Goal: Find specific page/section: Find specific page/section

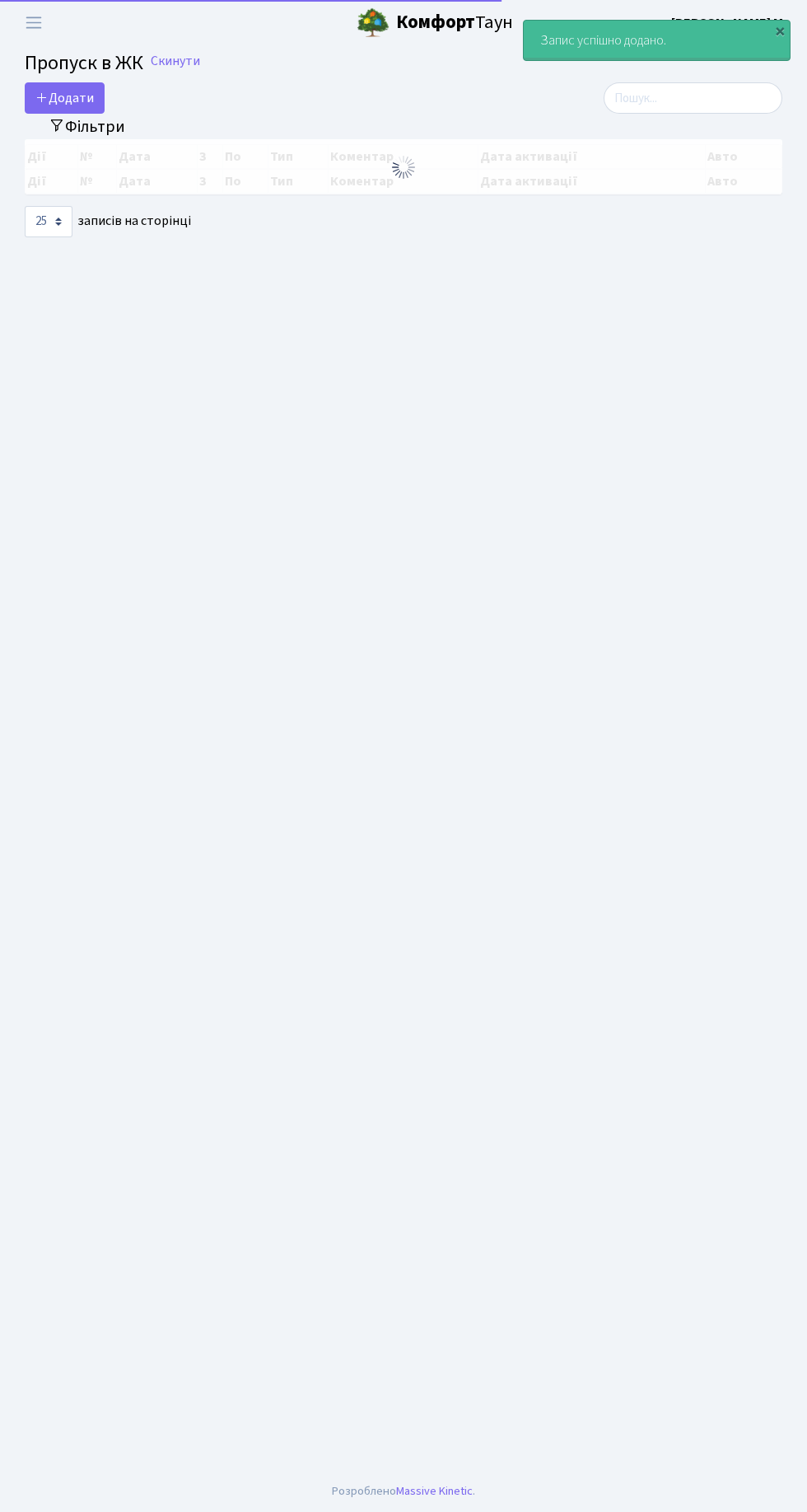
select select "25"
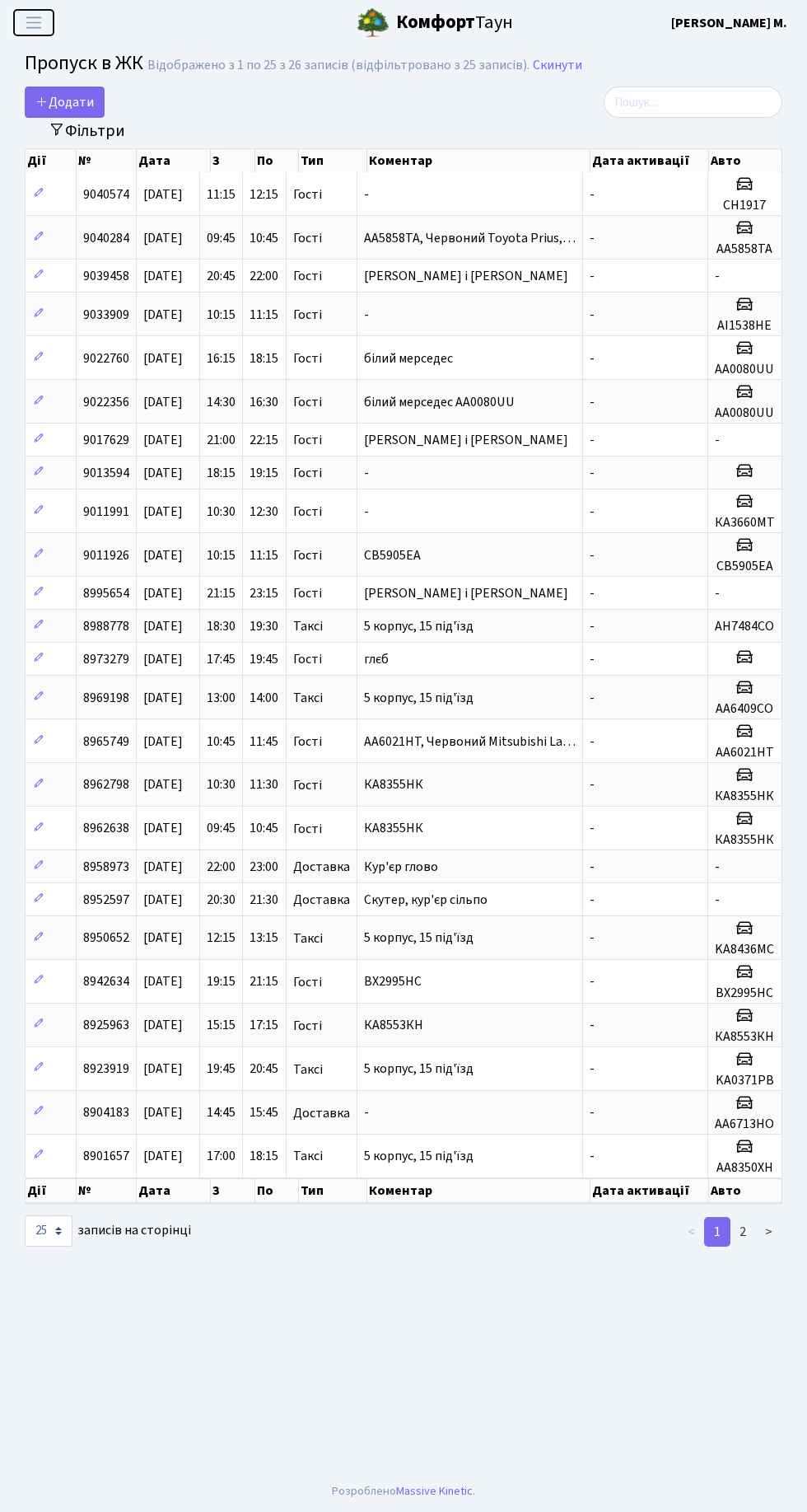
click at [33, 22] on span "Переключити навігацію" at bounding box center [34, 22] width 25 height 19
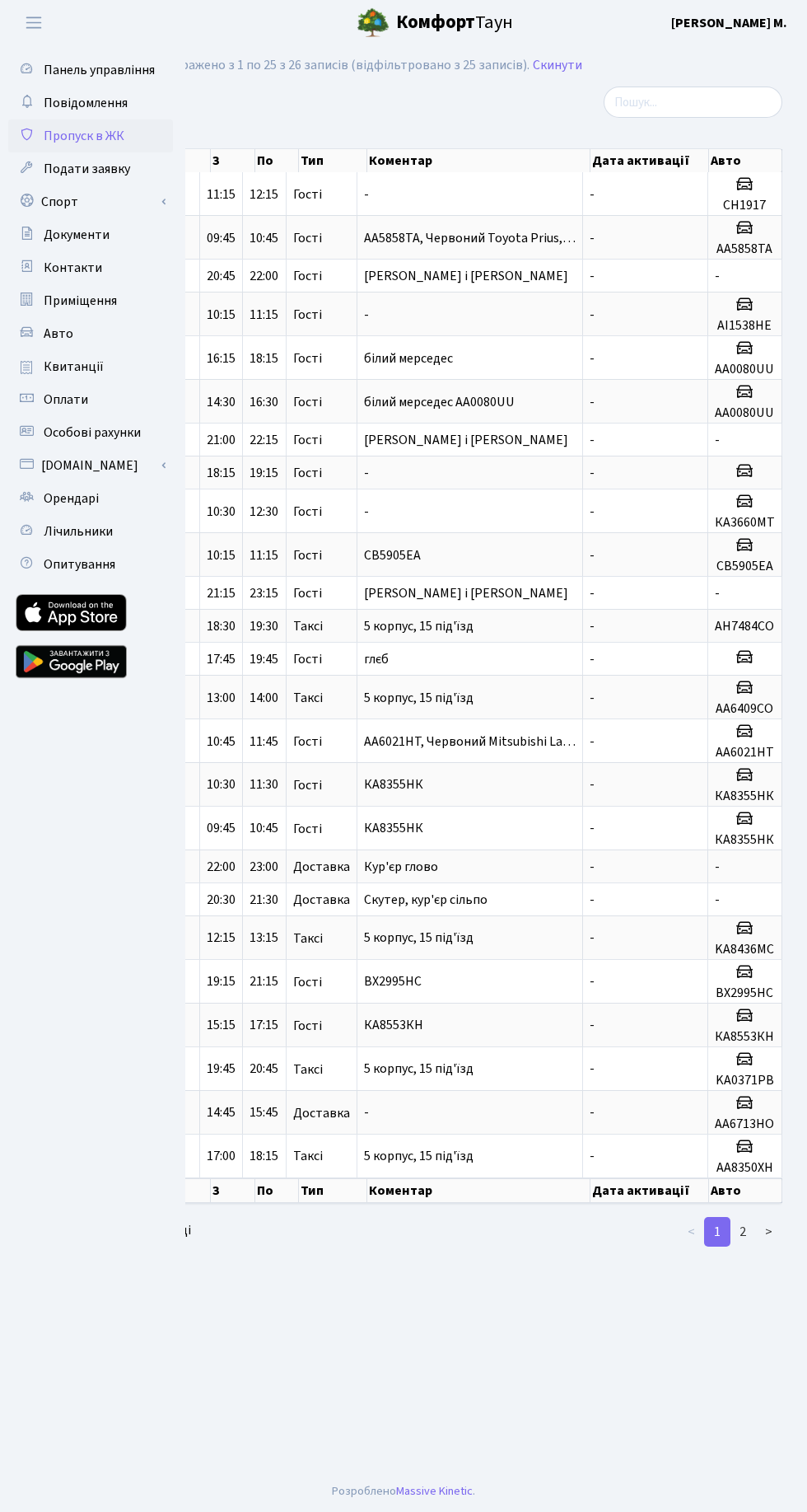
click at [42, 333] on link "Авто" at bounding box center [90, 333] width 165 height 33
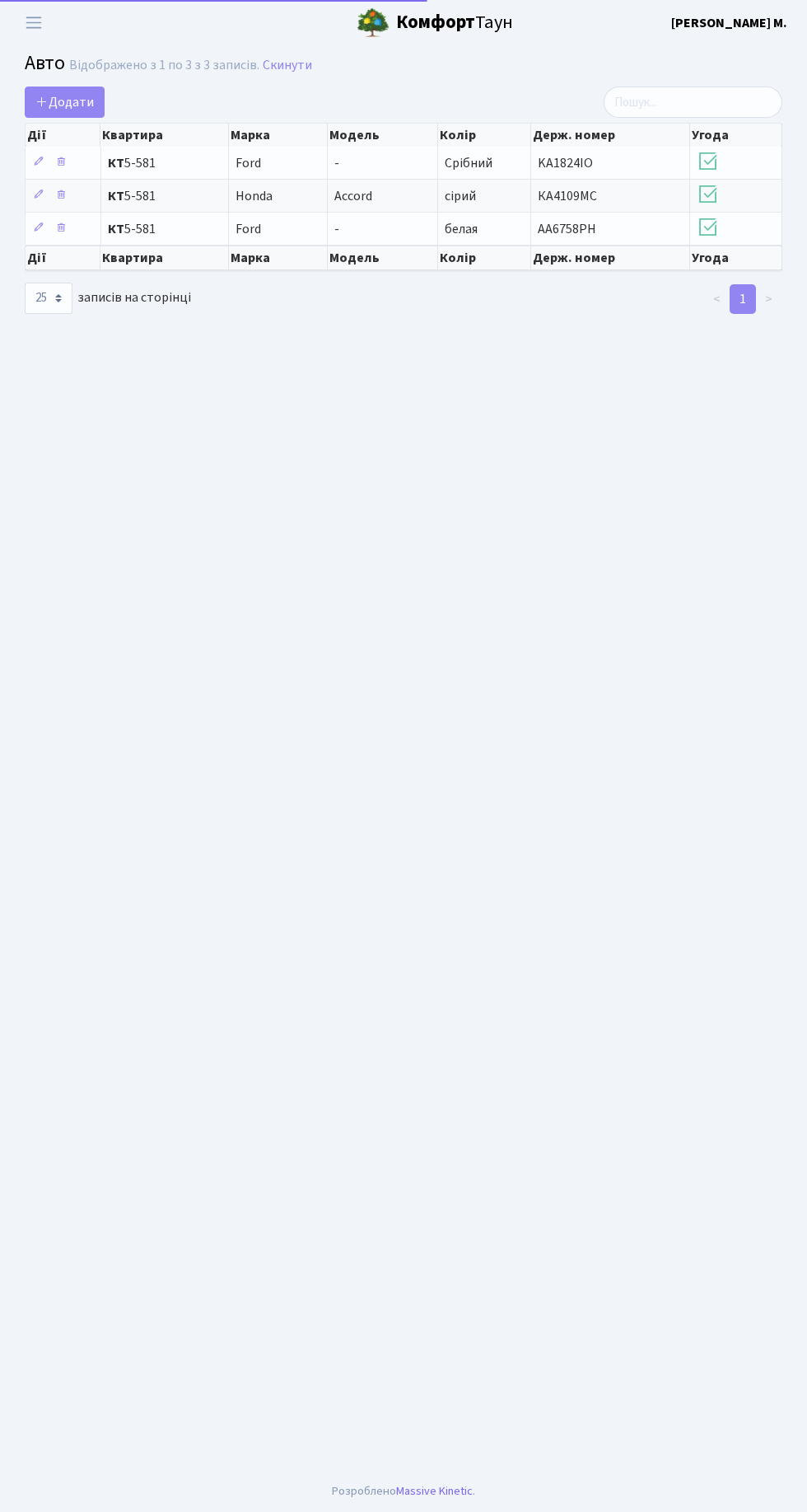
select select "25"
